Goal: Check status

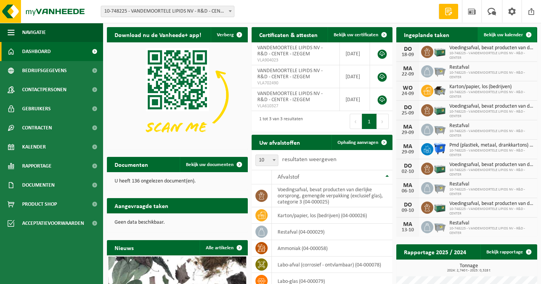
click at [529, 33] on span at bounding box center [528, 34] width 15 height 15
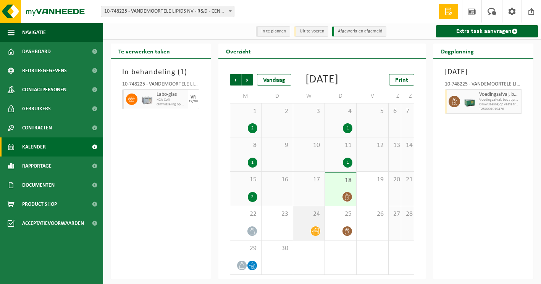
click at [311, 236] on span at bounding box center [316, 231] width 10 height 10
click at [248, 74] on span "Volgende" at bounding box center [247, 79] width 11 height 11
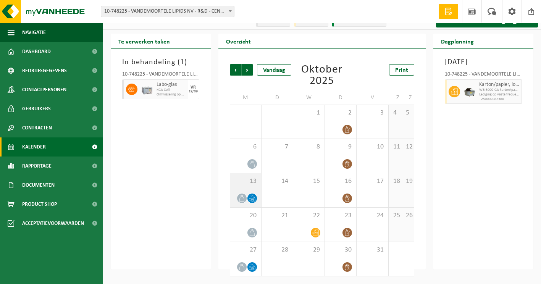
click at [247, 197] on div at bounding box center [252, 198] width 10 height 10
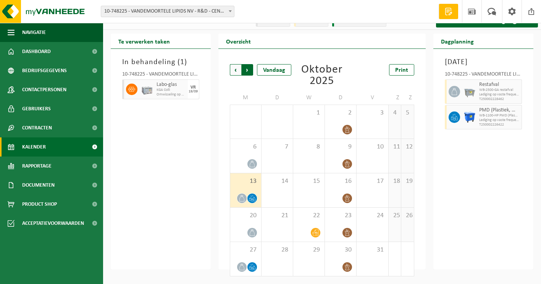
click at [236, 71] on span "Vorige" at bounding box center [235, 69] width 11 height 11
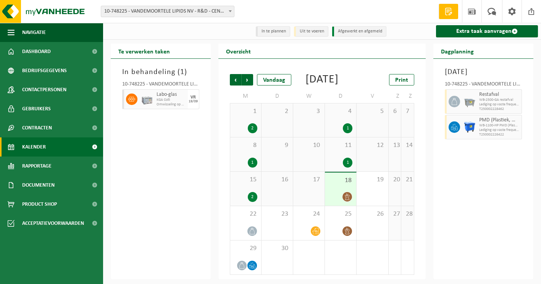
click at [343, 127] on div "1" at bounding box center [348, 128] width 10 height 10
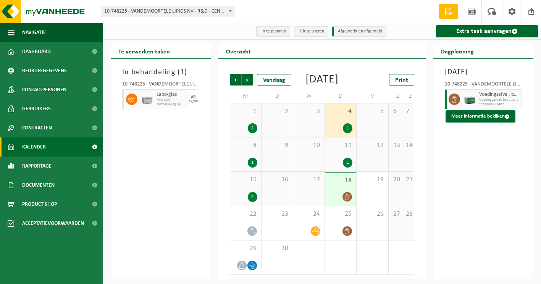
click at [142, 183] on div "In behandeling ( 1 ) 10-748225 - VANDEMOORTELE LIPIDS NV - R&D - CENTER - IZEGE…" at bounding box center [161, 169] width 100 height 221
